Goal: Transaction & Acquisition: Purchase product/service

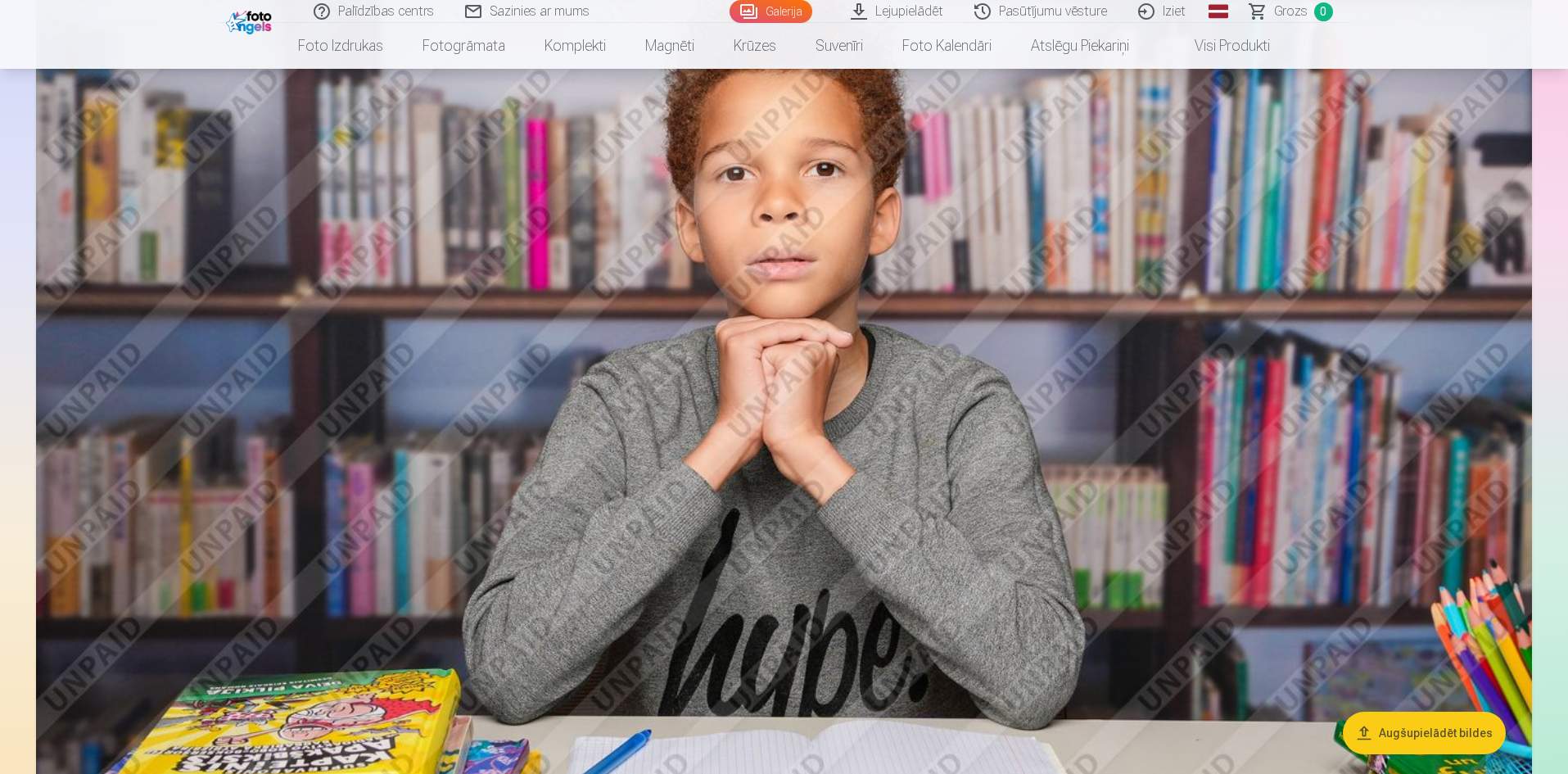
scroll to position [1638, 0]
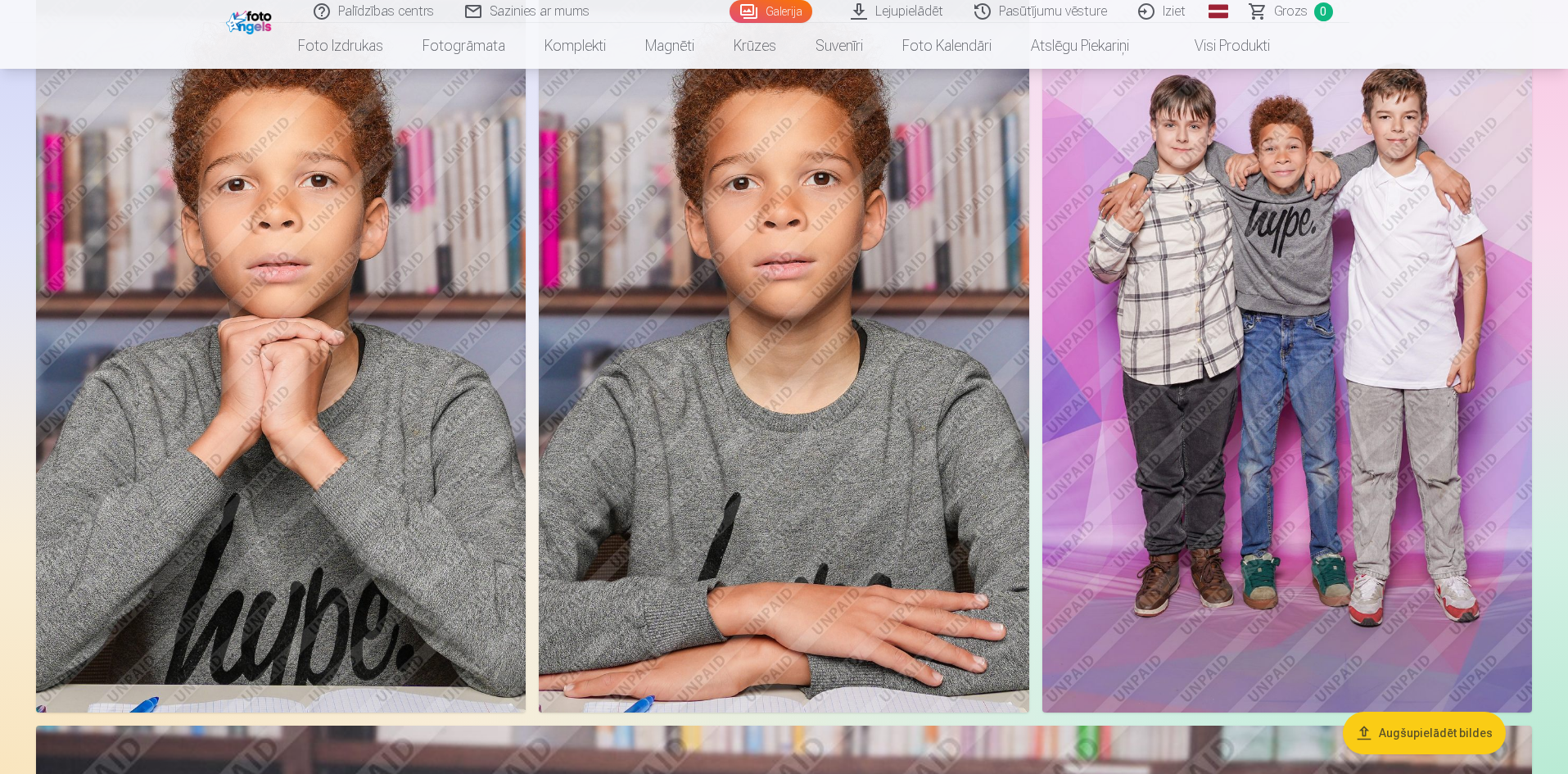
click at [1251, 250] on img at bounding box center [1286, 344] width 489 height 735
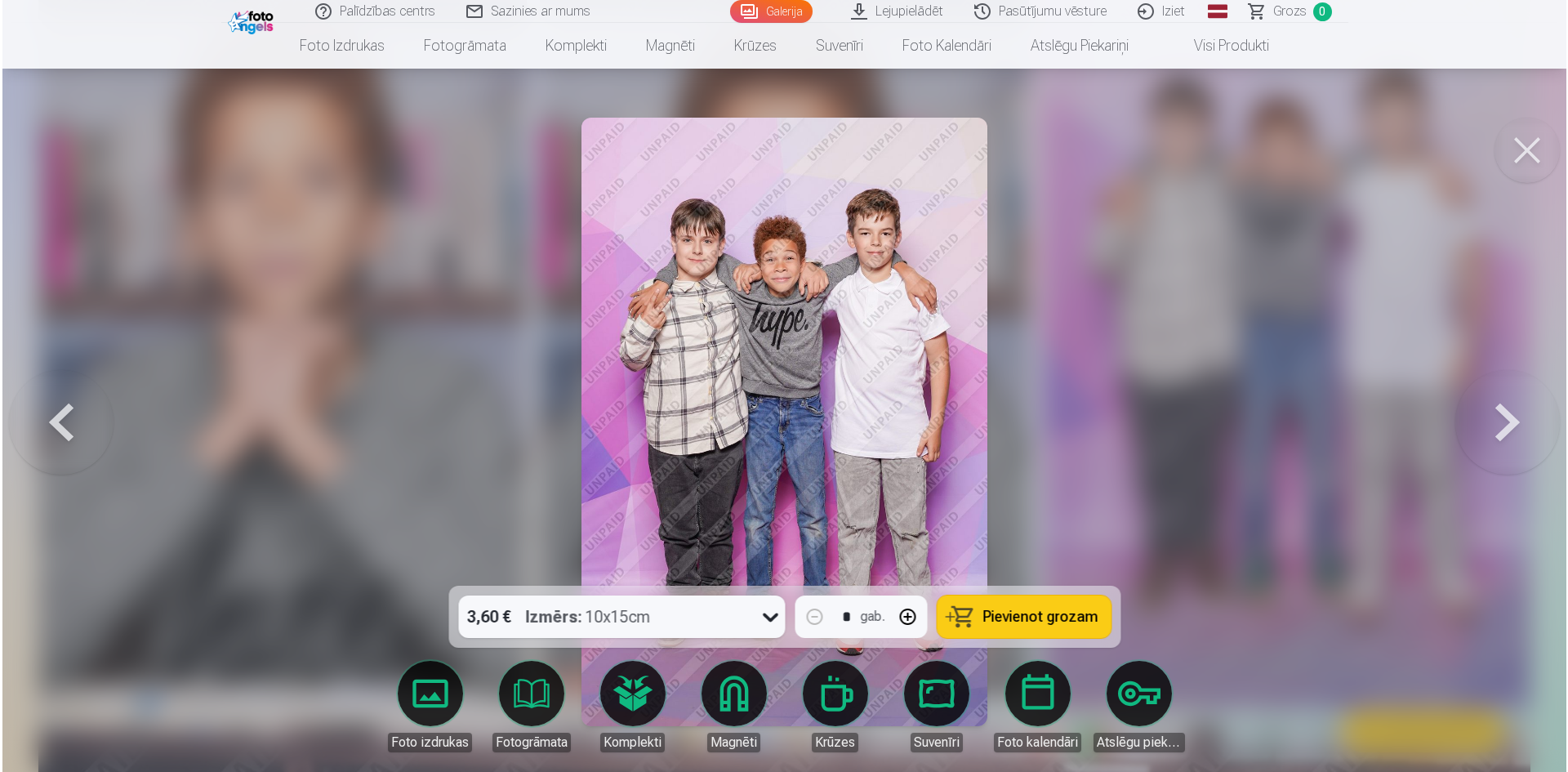
scroll to position [901, 0]
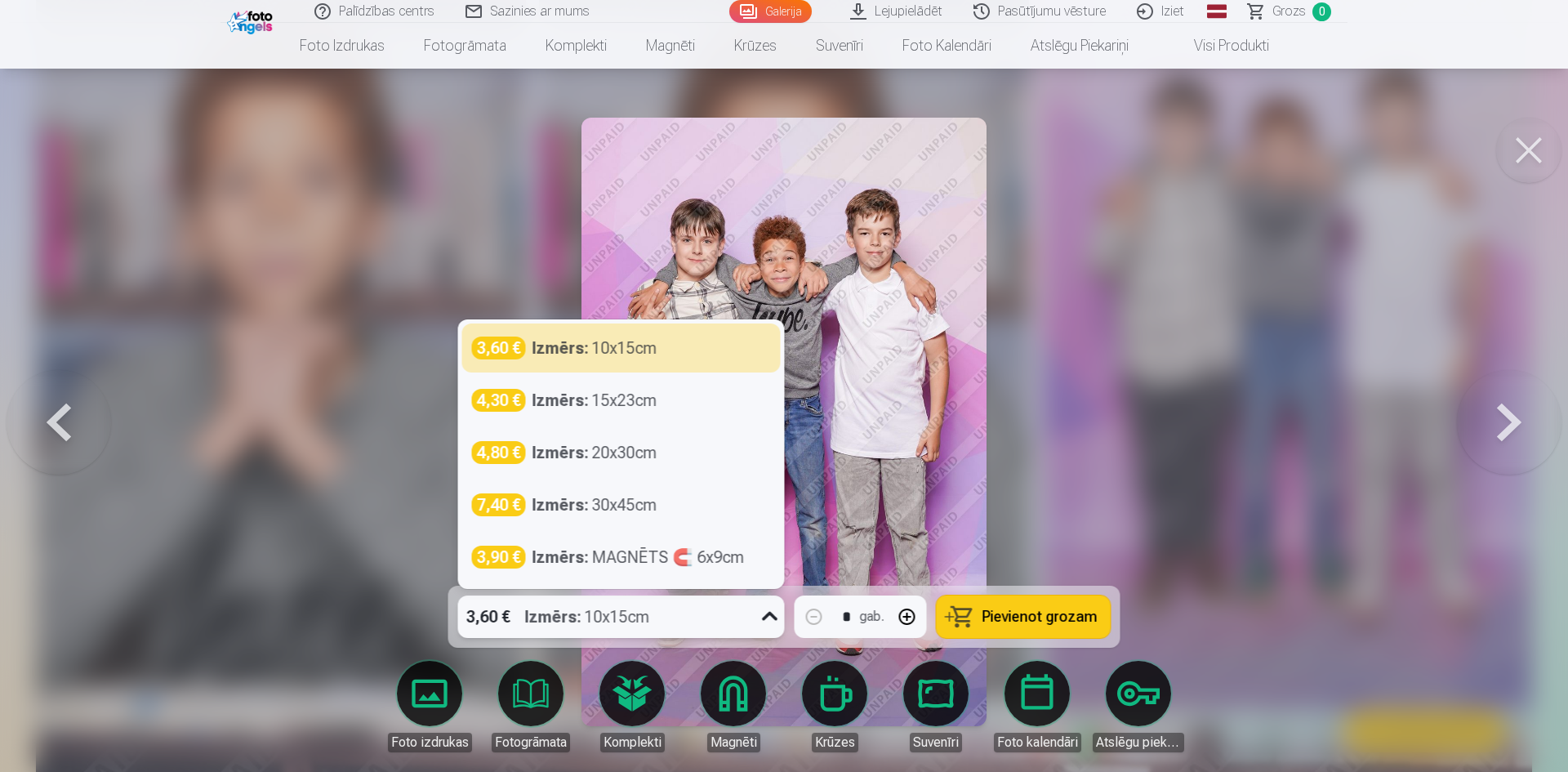
click at [777, 596] on icon at bounding box center [770, 616] width 26 height 26
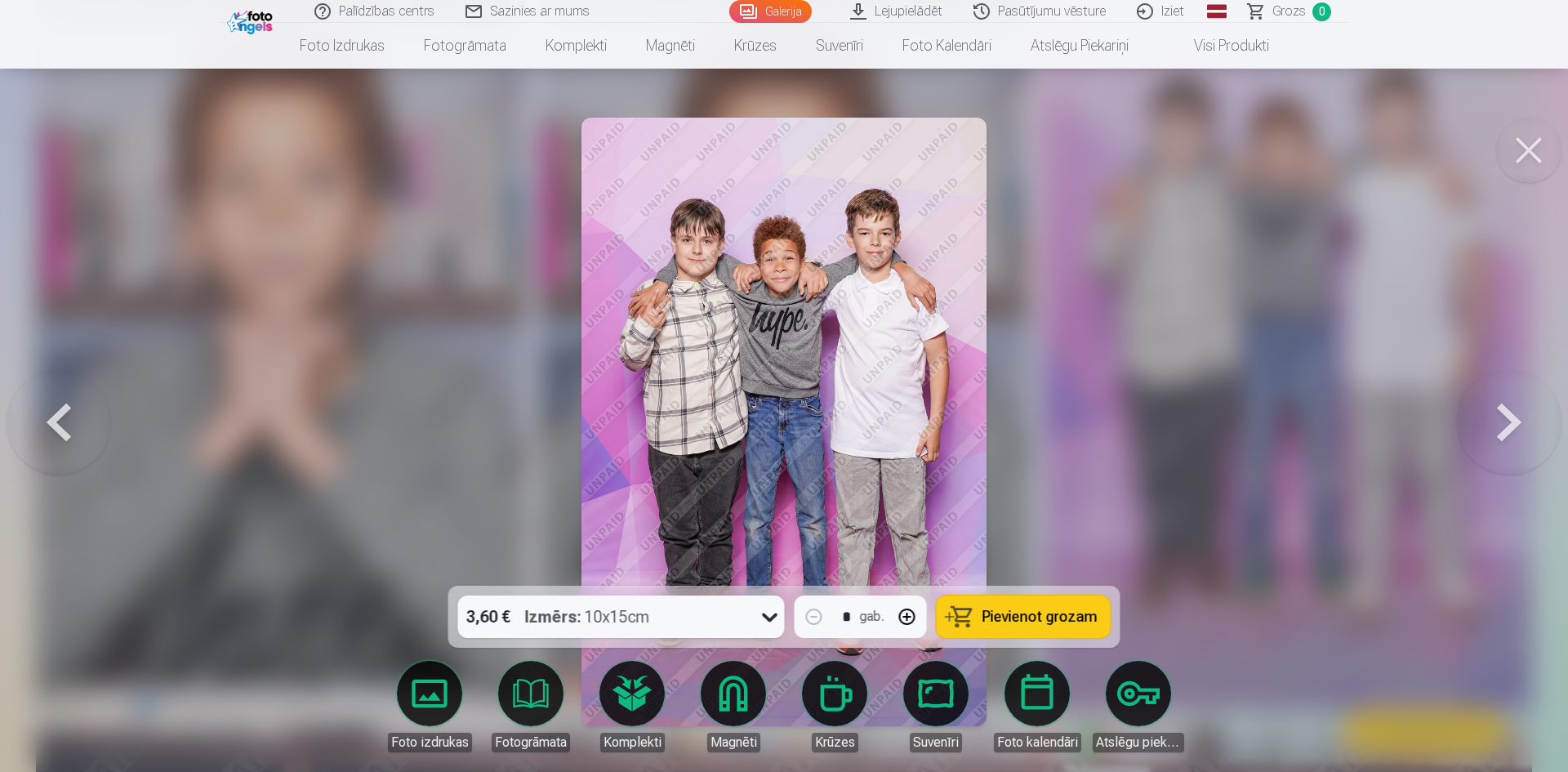
click at [1045, 596] on span "Pievienot grozam" at bounding box center [1039, 616] width 115 height 15
click at [1249, 150] on button at bounding box center [1528, 149] width 65 height 65
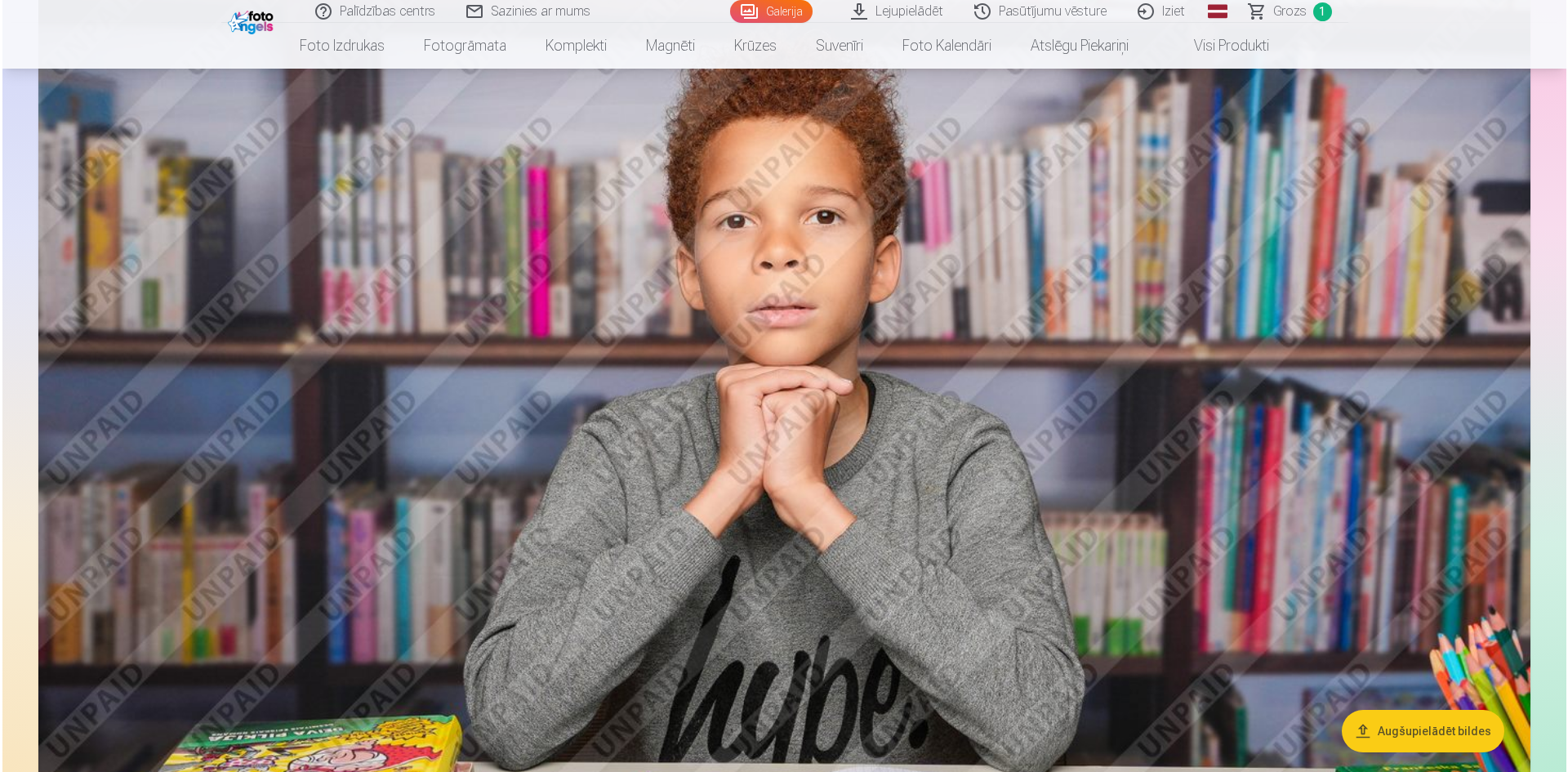
scroll to position [1797, 0]
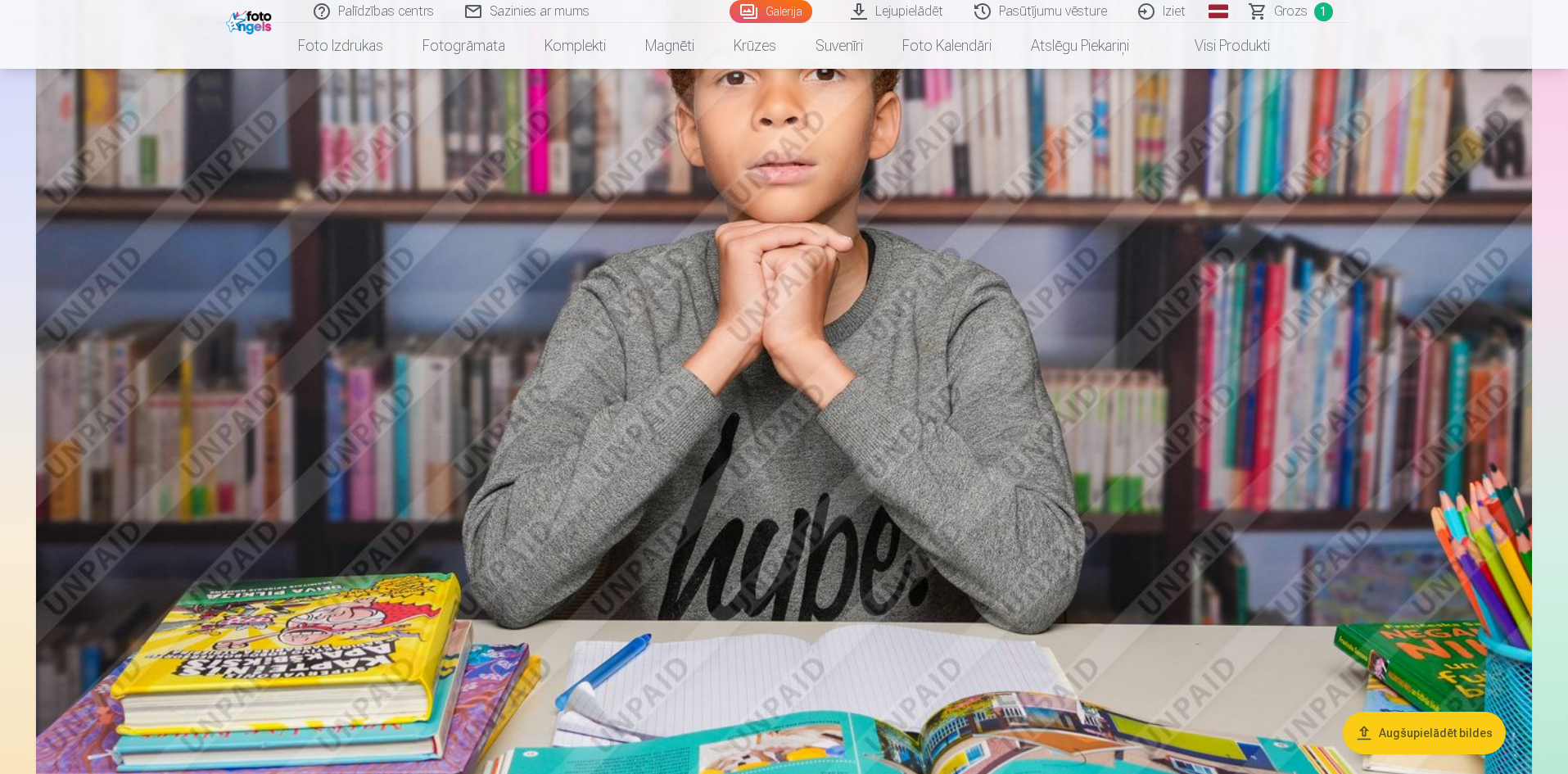
click at [900, 434] on img at bounding box center [784, 323] width 1496 height 997
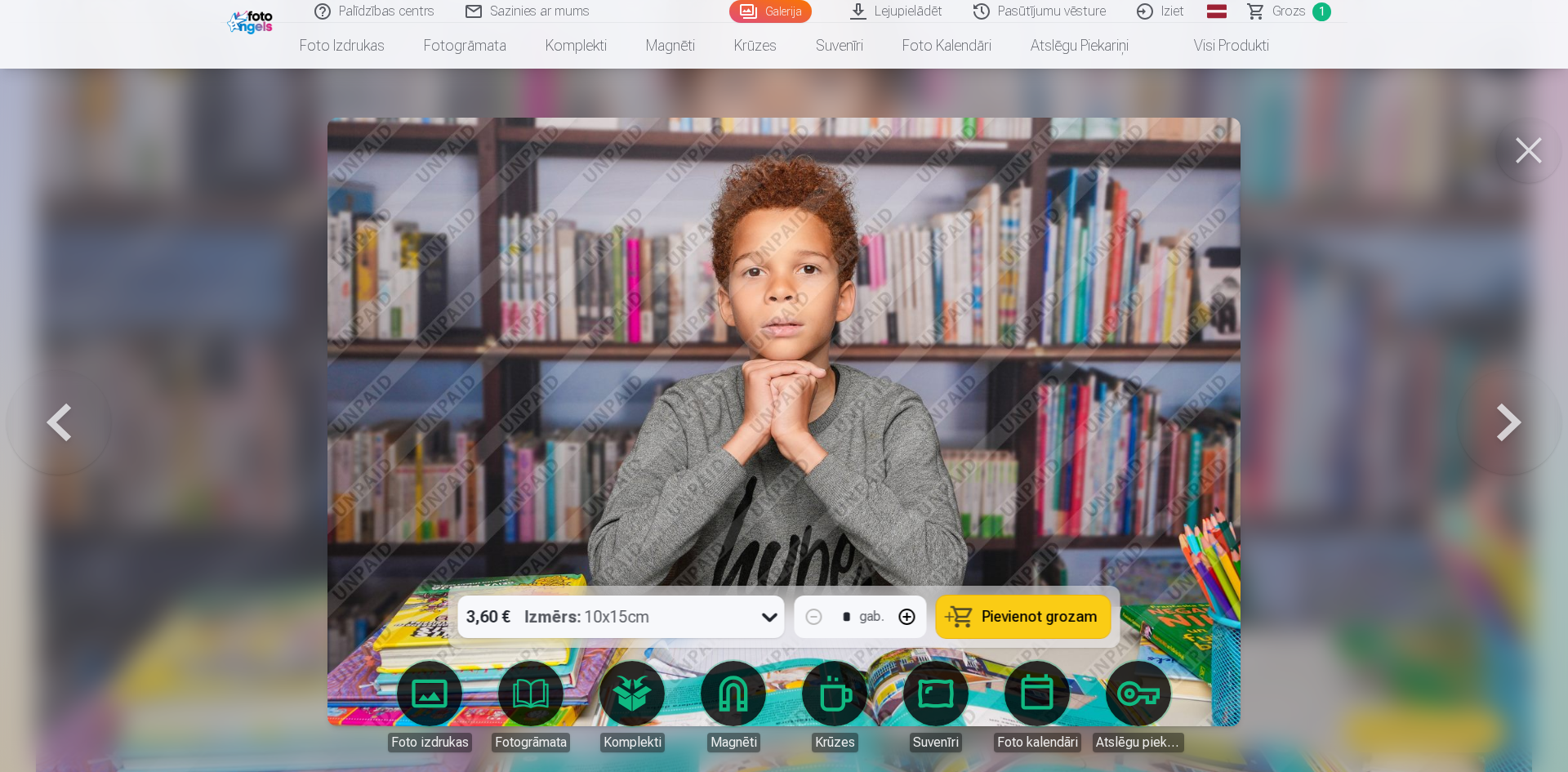
click at [1001, 596] on span "Pievienot grozam" at bounding box center [1039, 616] width 115 height 15
click at [1249, 140] on button at bounding box center [1528, 149] width 65 height 65
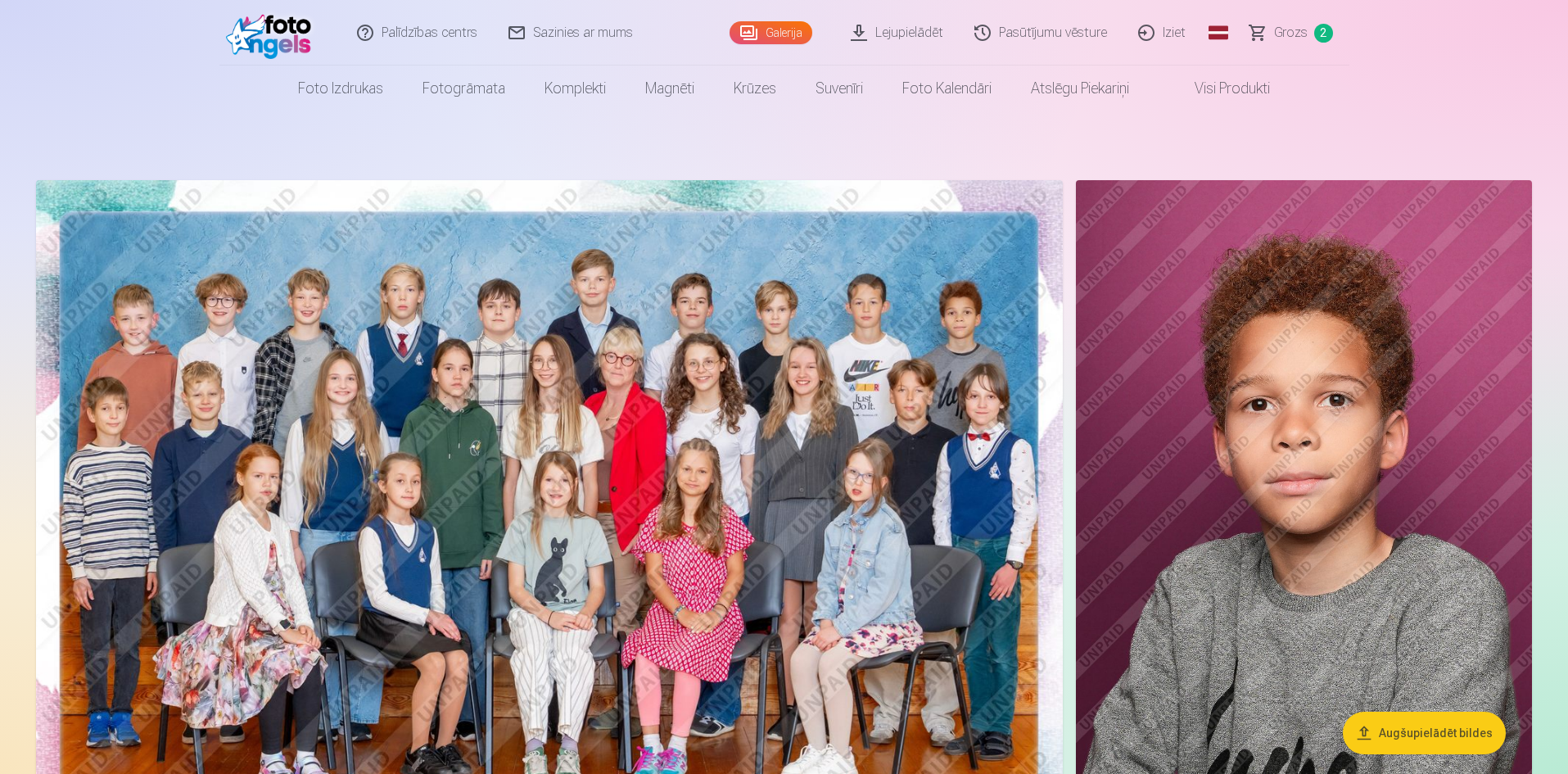
click at [1252, 33] on span "Grozs" at bounding box center [1290, 33] width 34 height 19
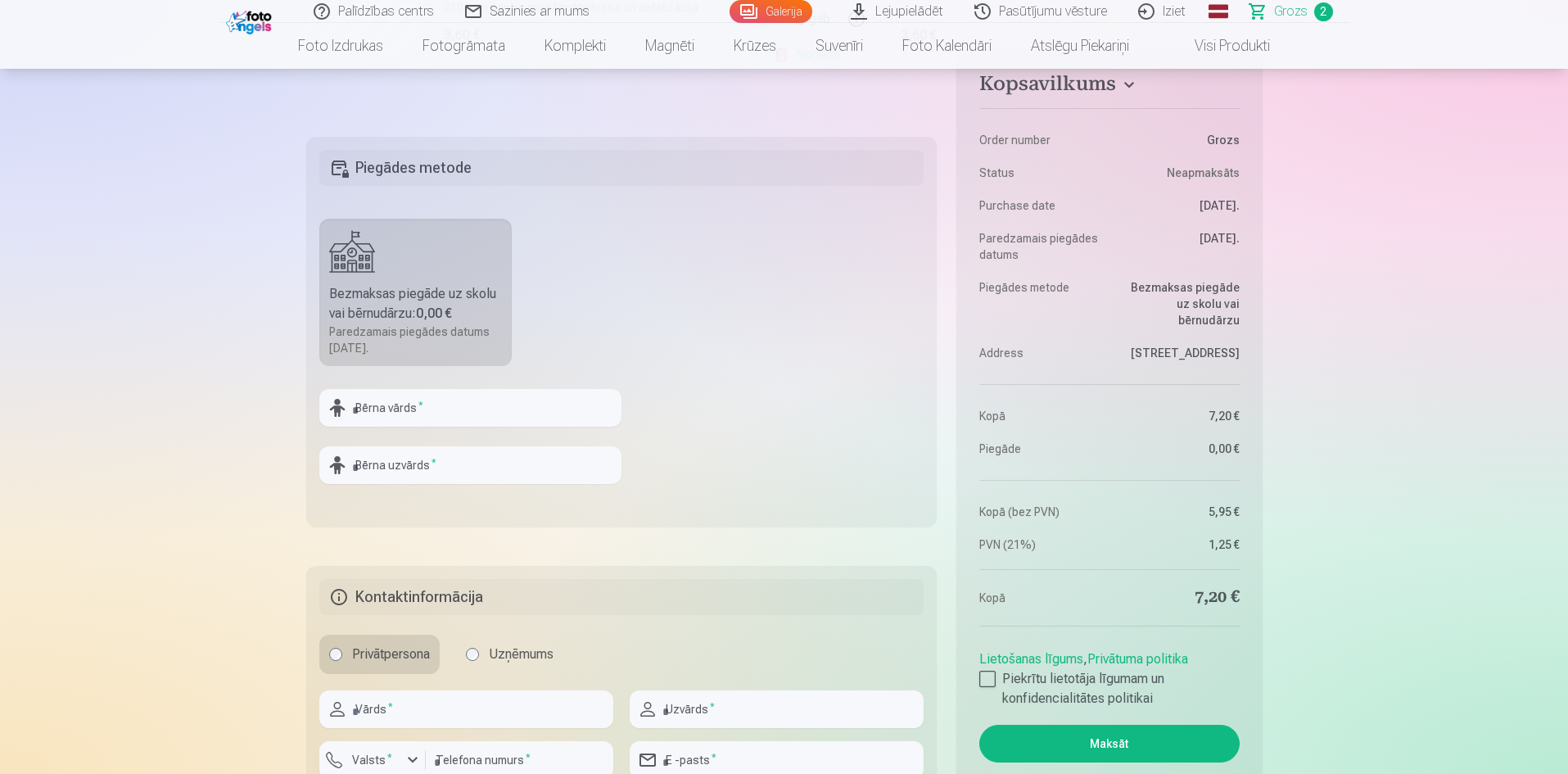
scroll to position [656, 0]
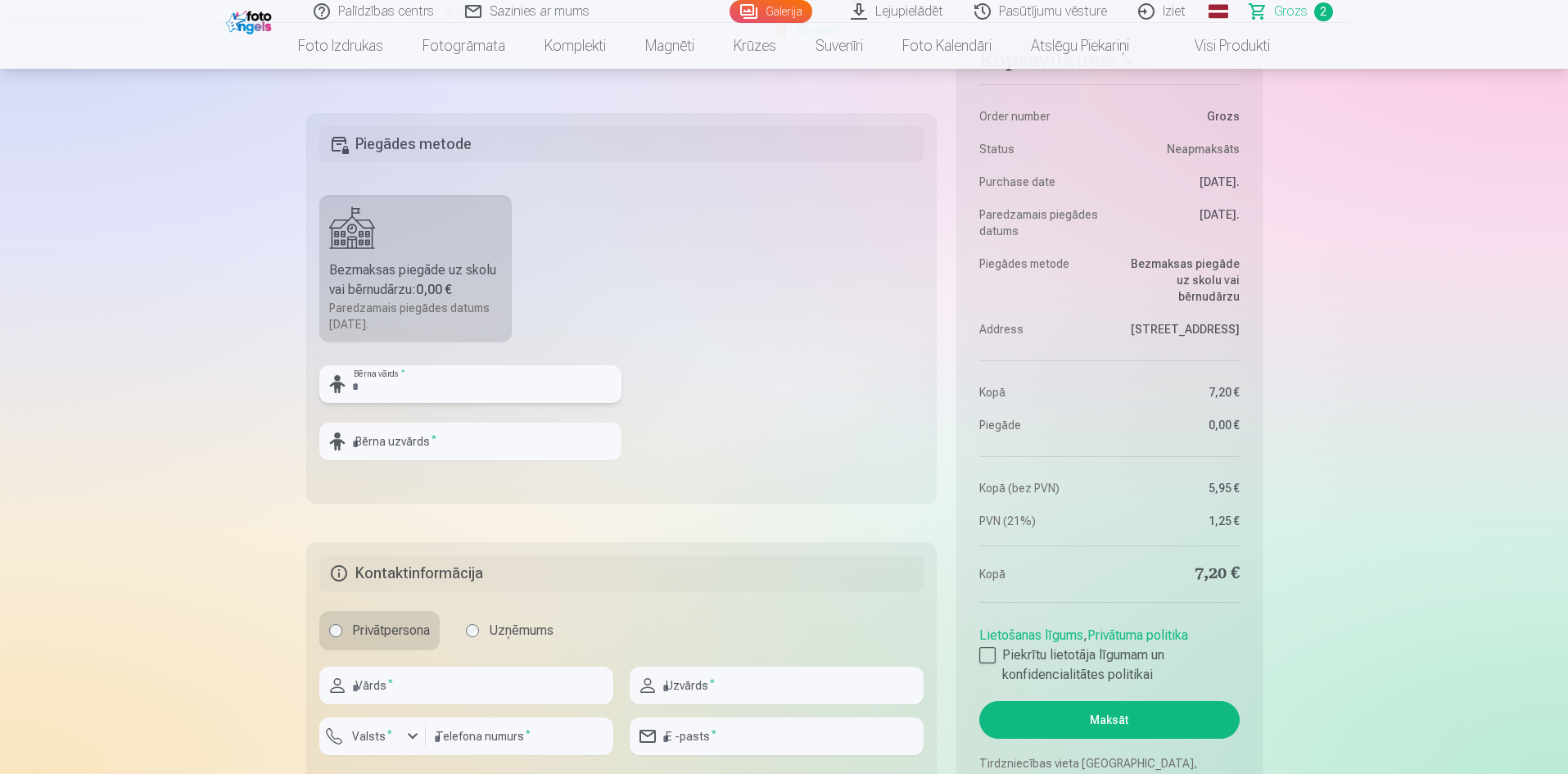
click at [517, 391] on input "text" at bounding box center [470, 384] width 302 height 38
type input "**********"
click at [488, 447] on input "text" at bounding box center [470, 441] width 302 height 38
type input "*********"
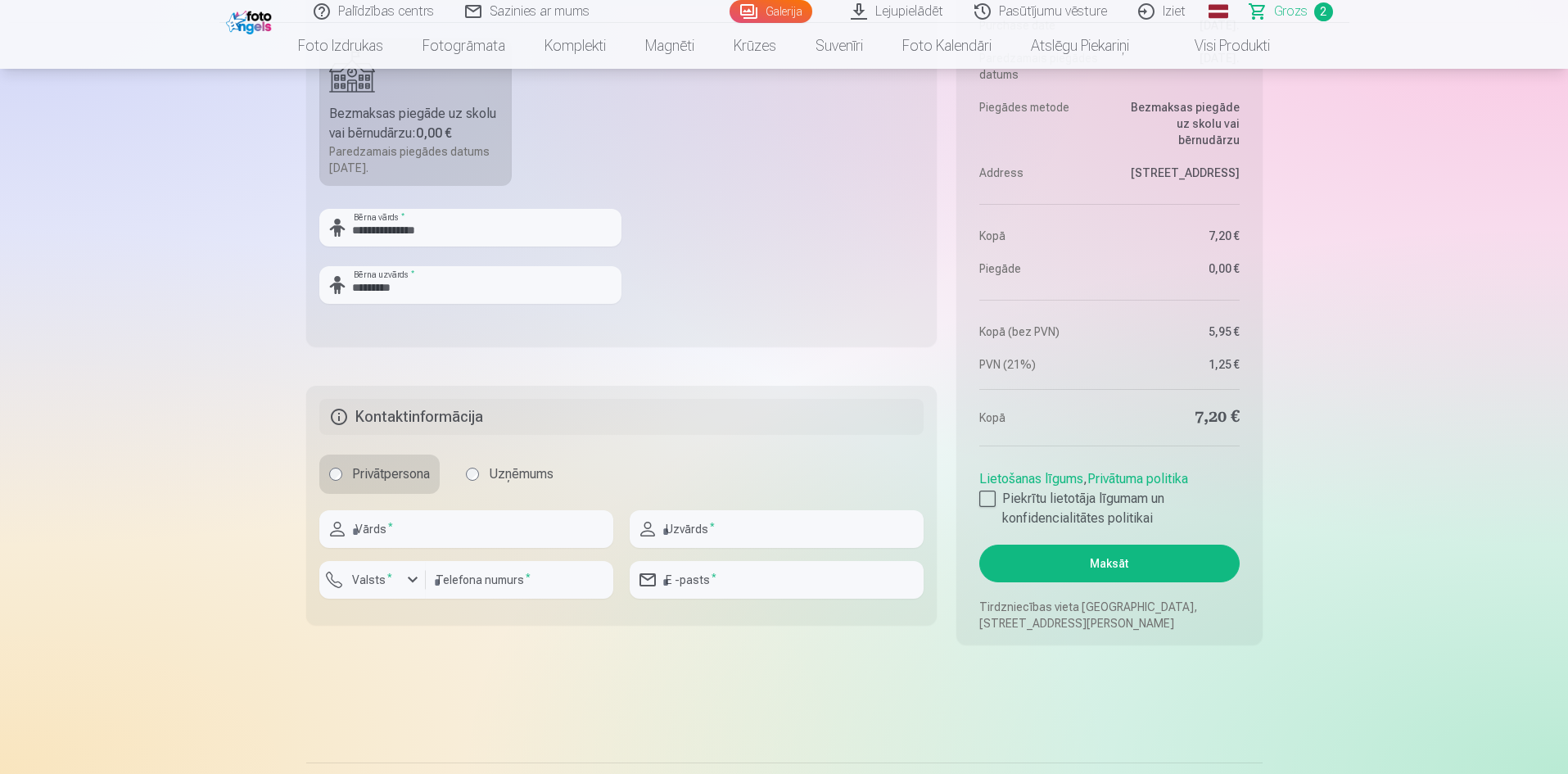
scroll to position [819, 0]
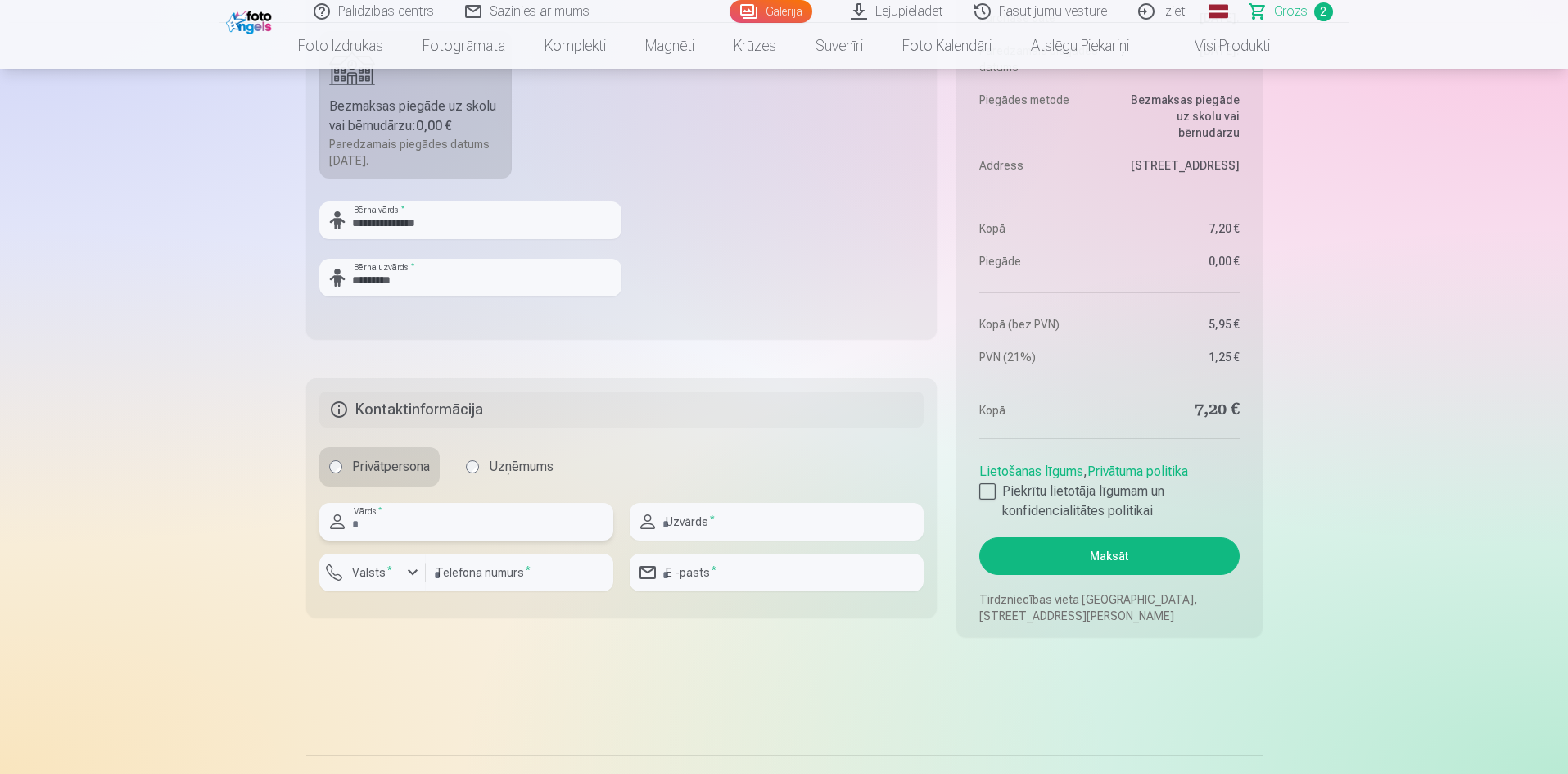
click at [400, 531] on input "text" at bounding box center [466, 522] width 294 height 38
type input "******"
click at [738, 528] on input "text" at bounding box center [776, 522] width 294 height 38
type input "********"
click at [548, 578] on input "number" at bounding box center [519, 572] width 187 height 38
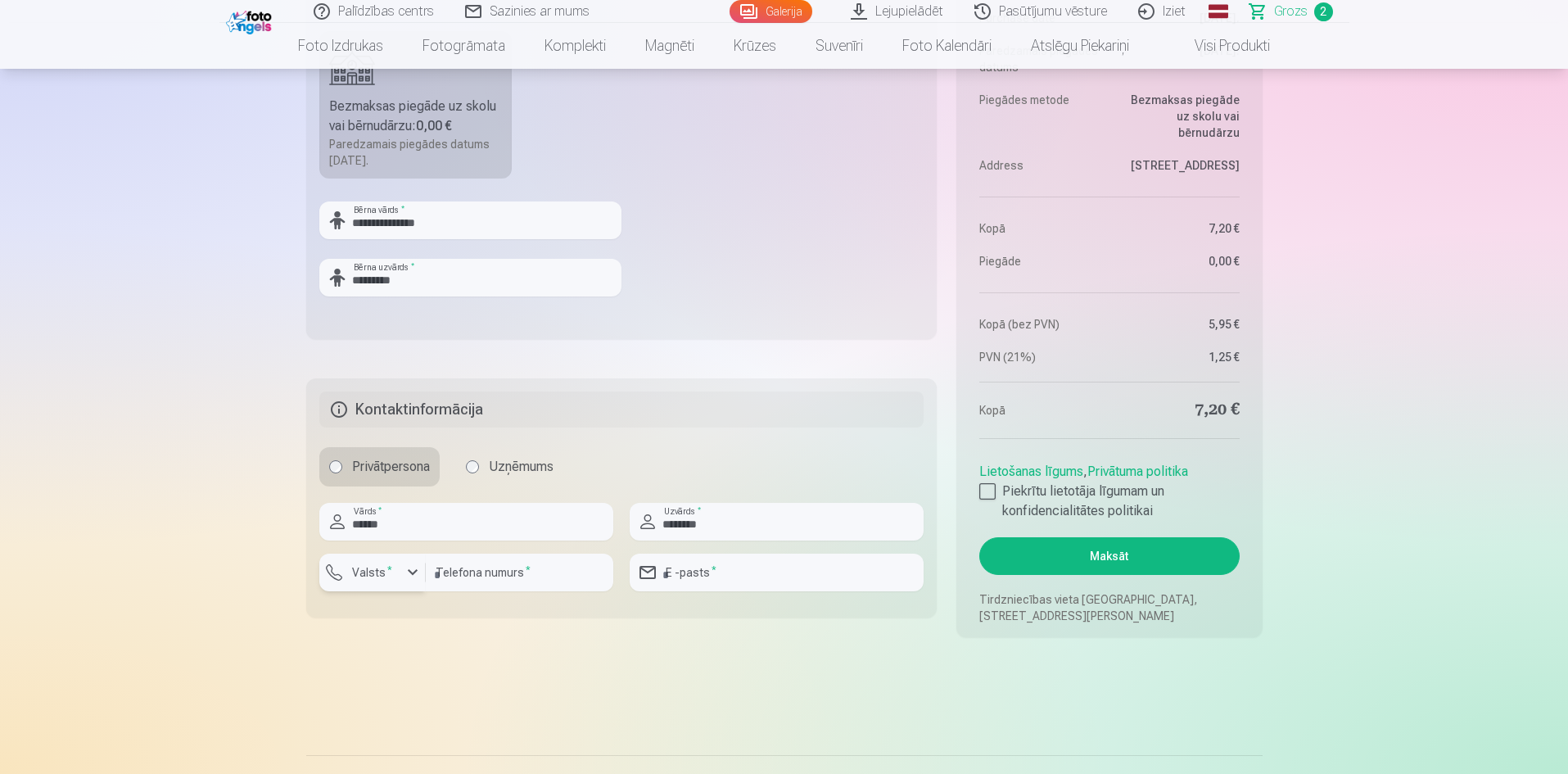
click at [407, 578] on div "button" at bounding box center [413, 572] width 19 height 19
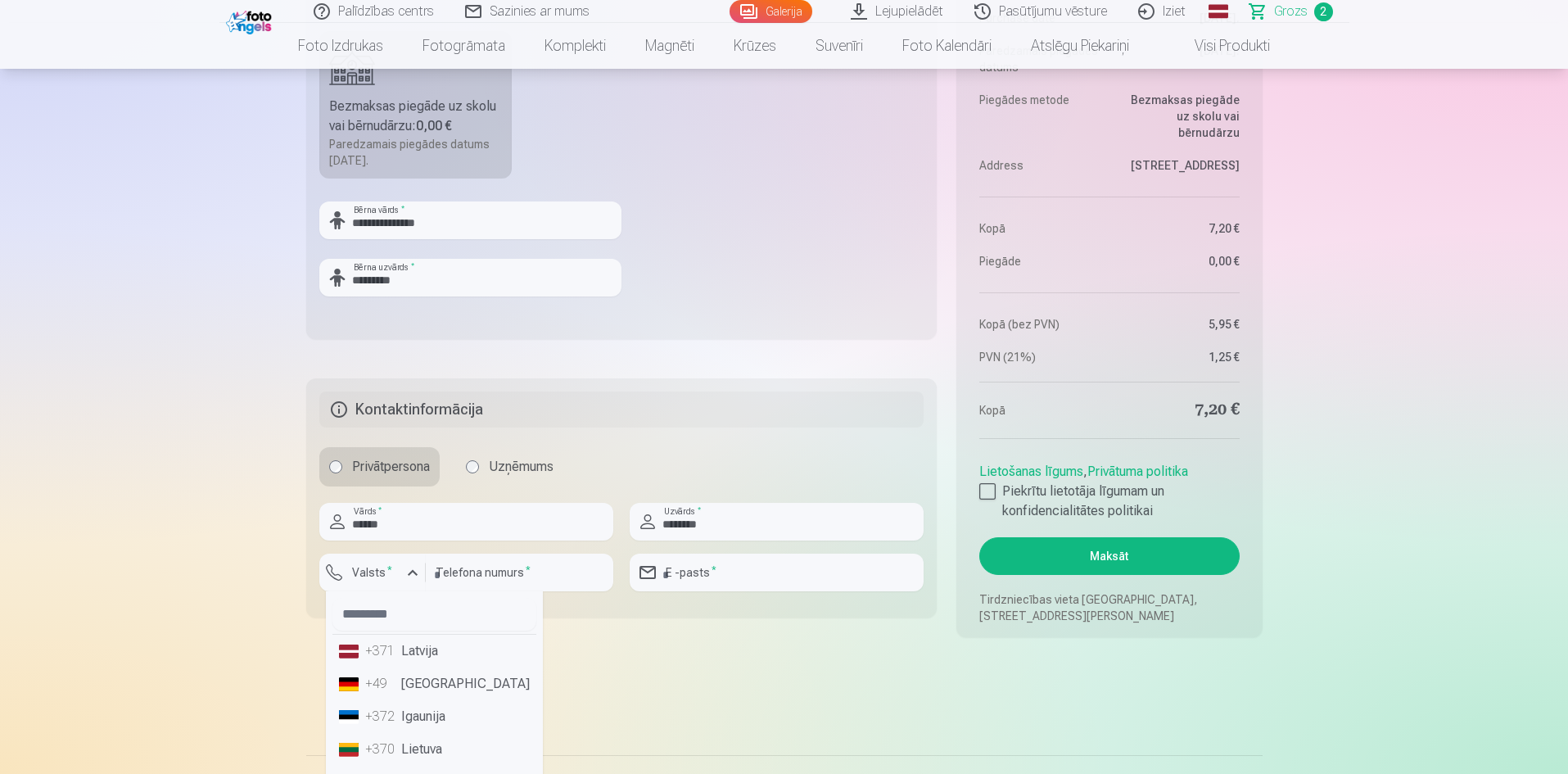
click at [409, 597] on li "+371 Latvija" at bounding box center [434, 652] width 204 height 33
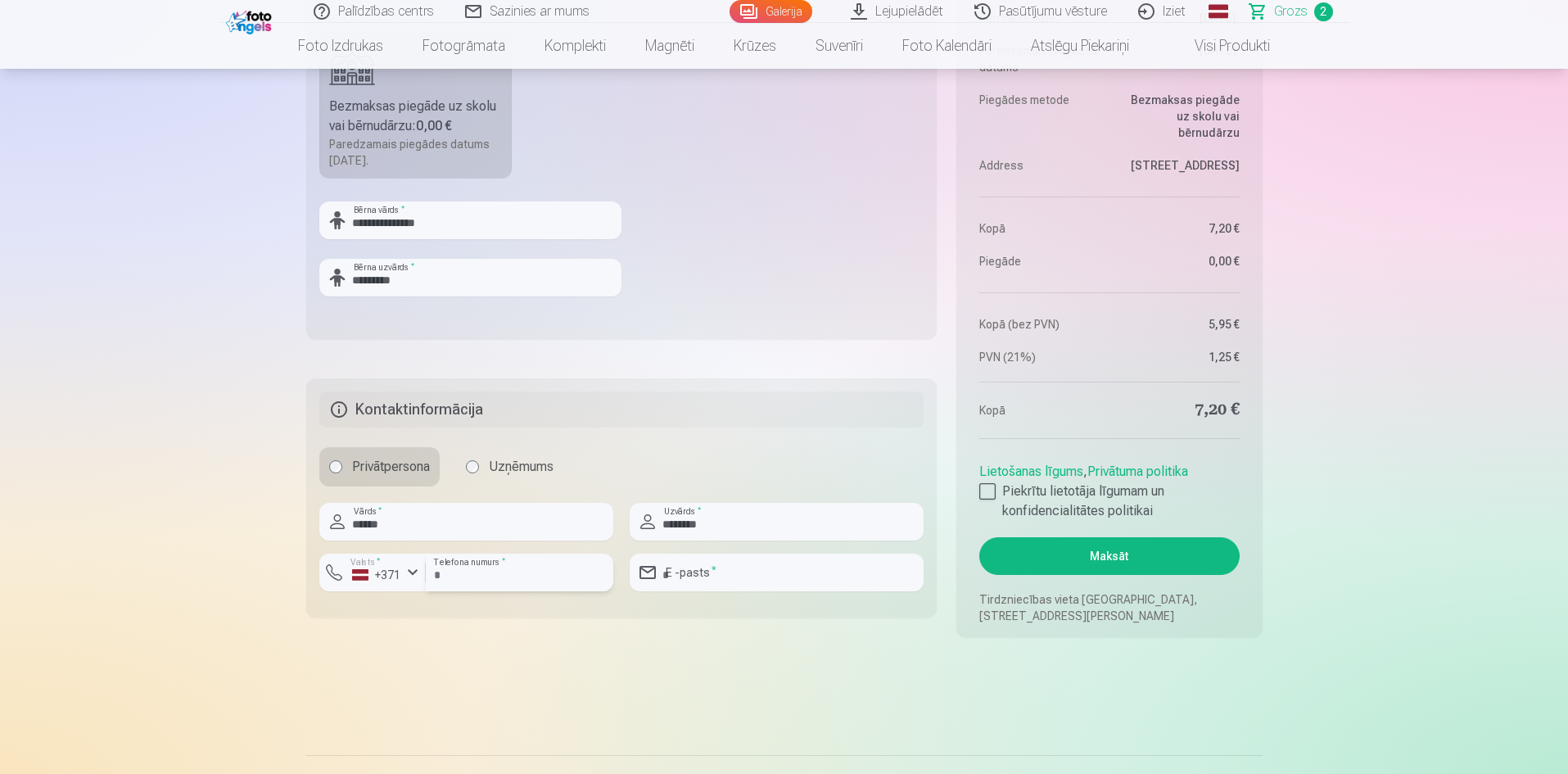
click at [452, 576] on input "number" at bounding box center [519, 572] width 187 height 38
type input "********"
click at [700, 573] on input "email" at bounding box center [776, 572] width 294 height 38
type input "**********"
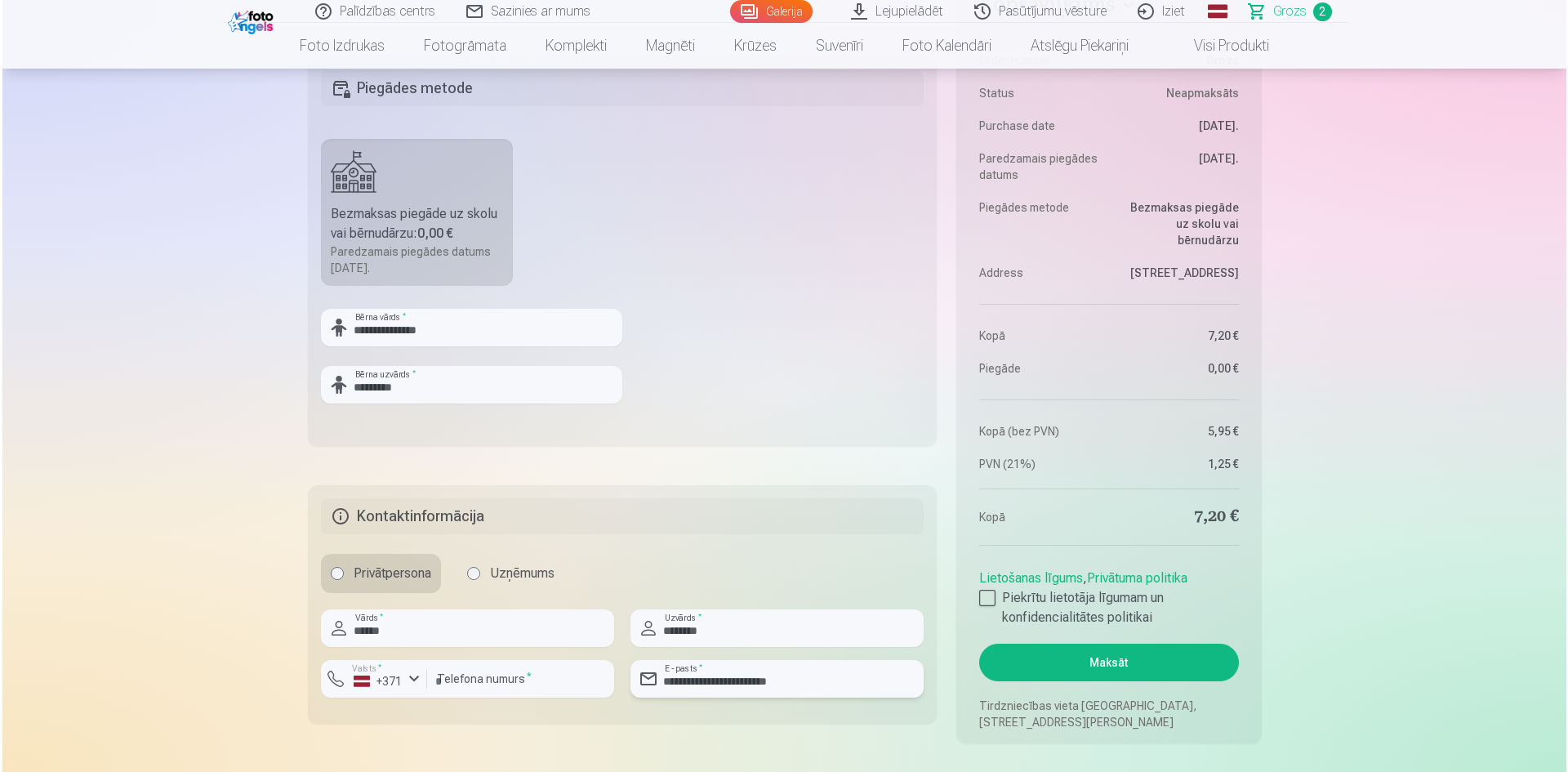
scroll to position [735, 0]
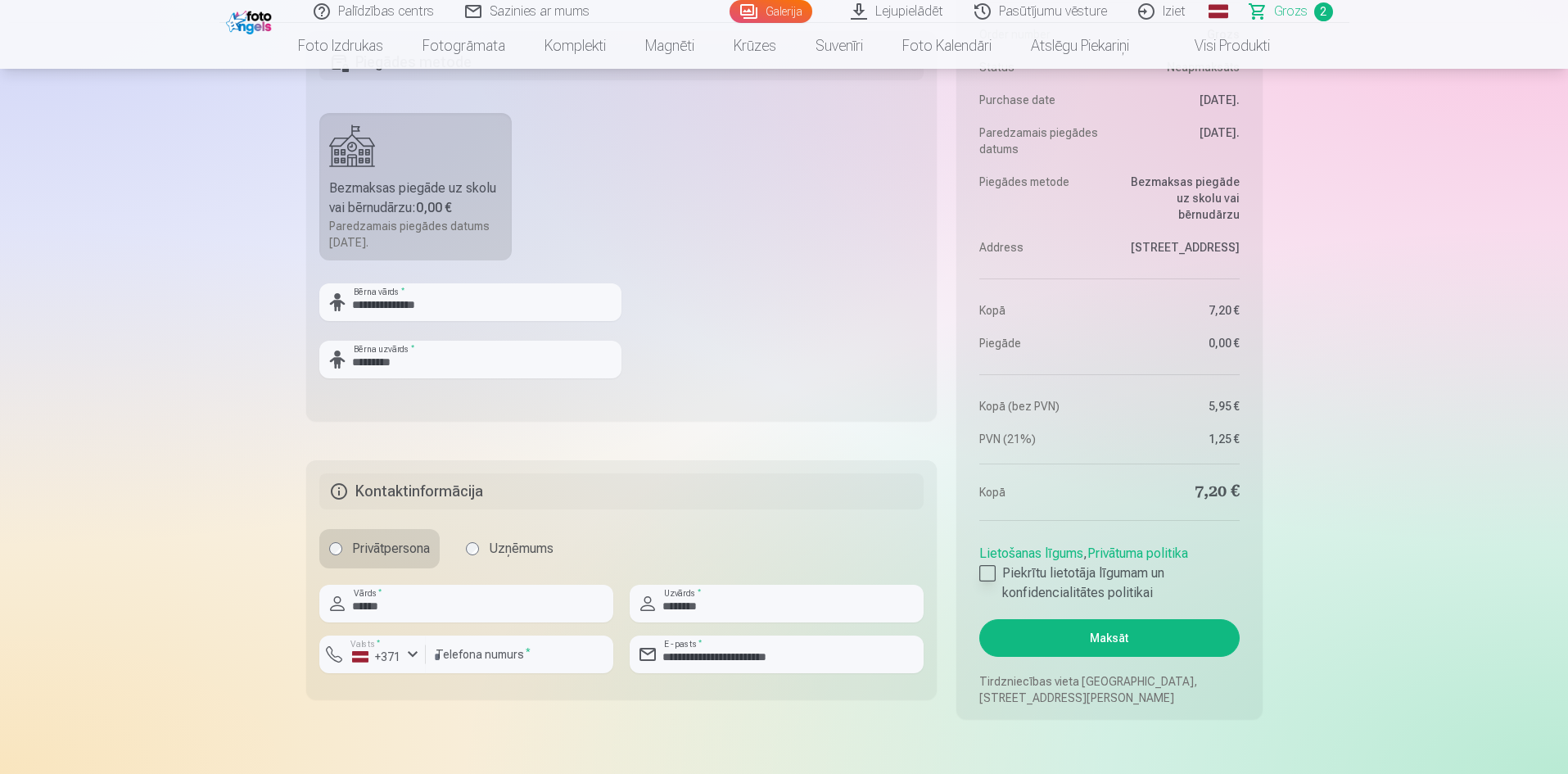
click at [988, 573] on div at bounding box center [987, 573] width 17 height 17
click at [1088, 597] on button "Maksāt" at bounding box center [1109, 638] width 259 height 38
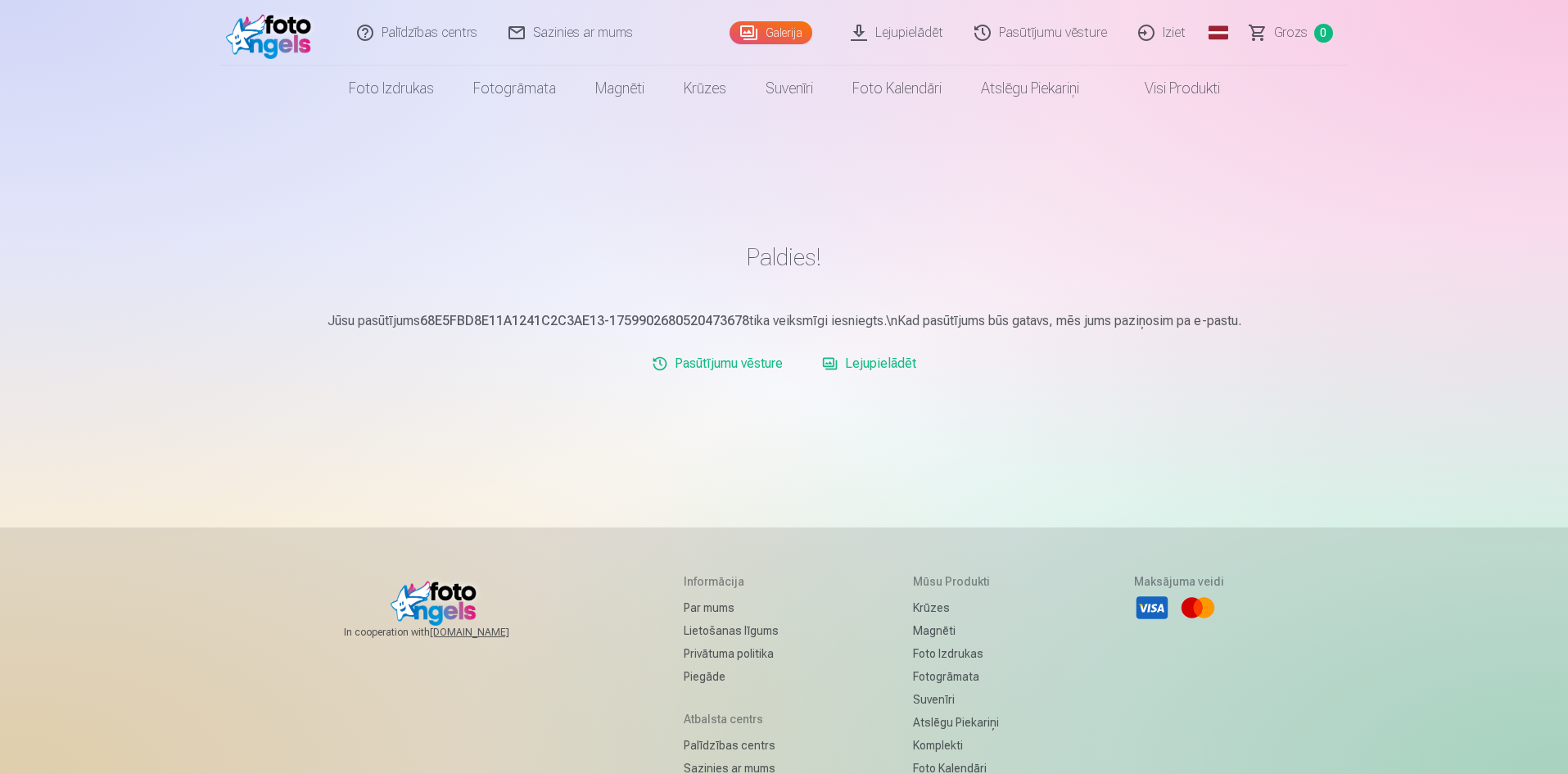
click at [767, 30] on link "Galerija" at bounding box center [770, 33] width 83 height 23
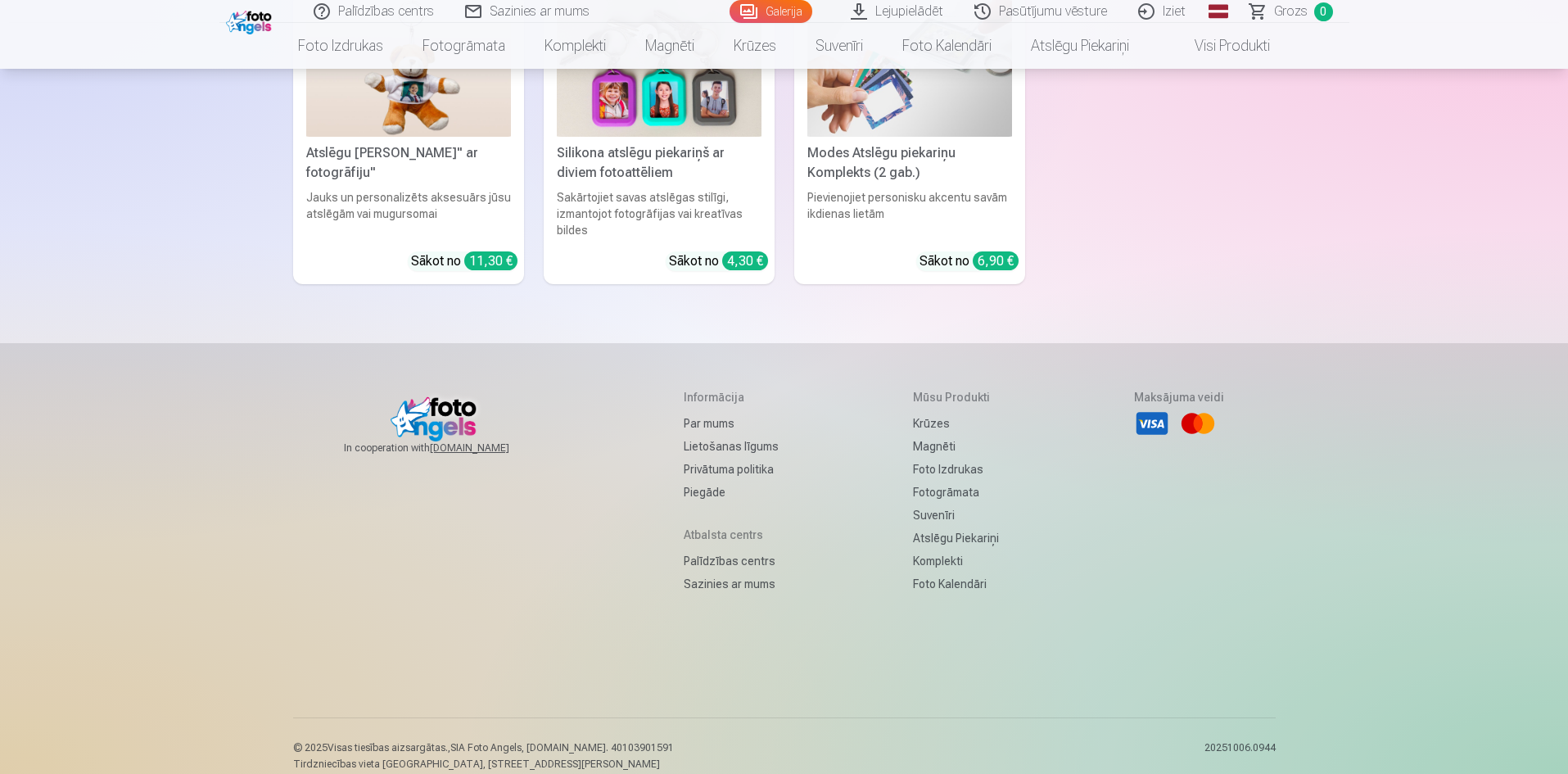
scroll to position [8838, 0]
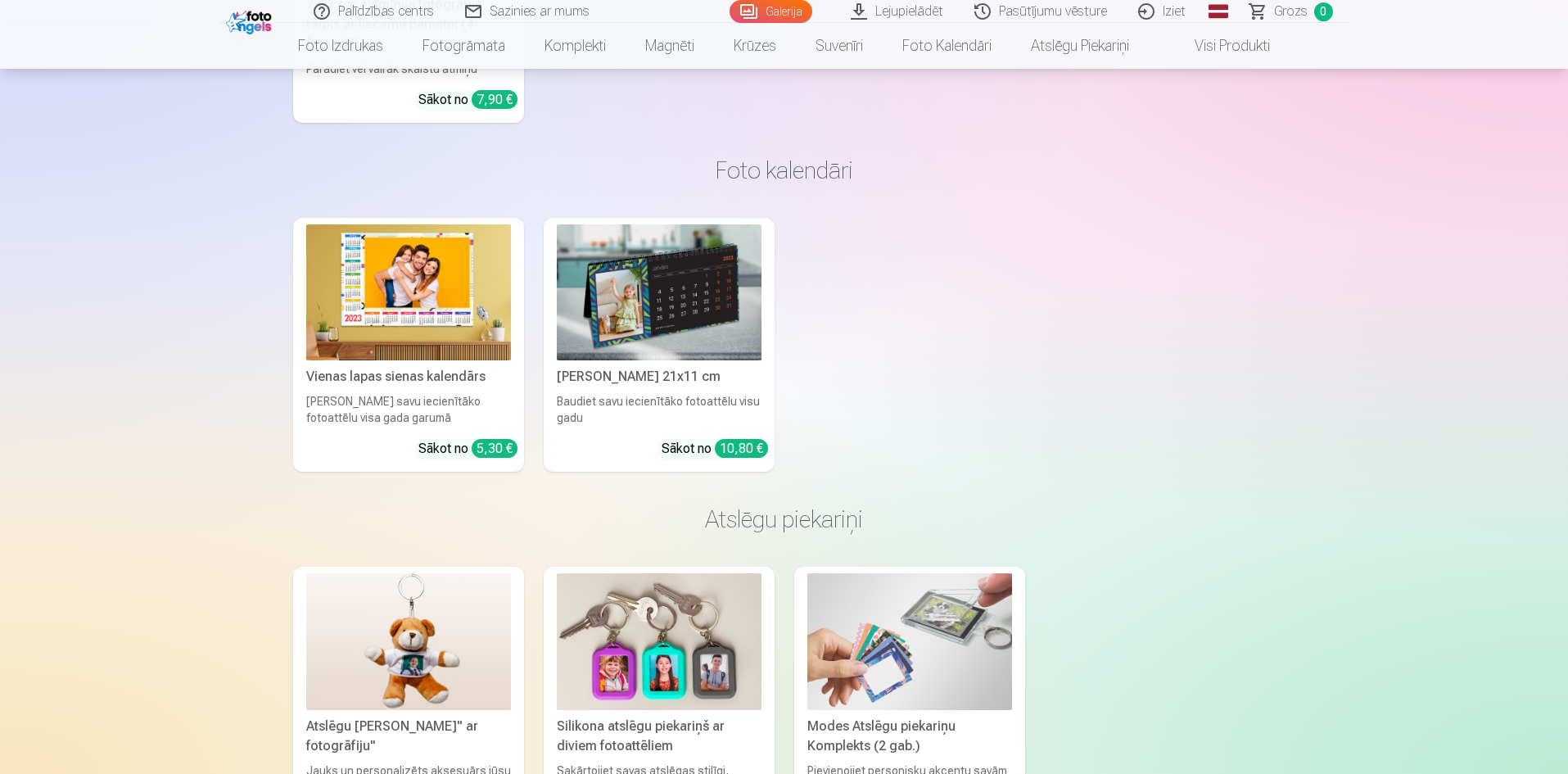
click at [1063, 10] on link "Pasūtījumu vēsture" at bounding box center [1041, 12] width 164 height 23
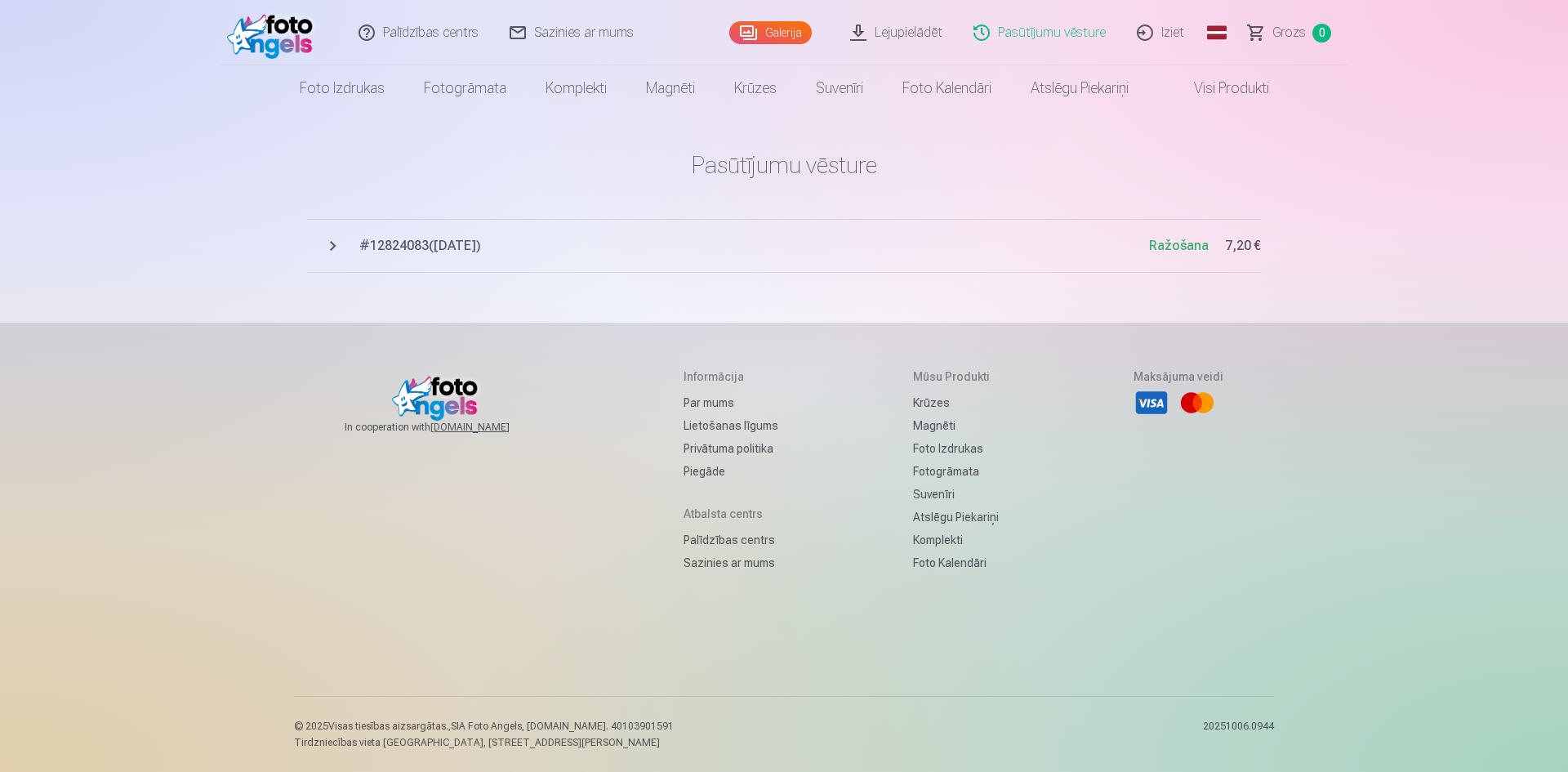
click at [1153, 30] on link "Iziet" at bounding box center [1161, 32] width 78 height 65
